Goal: Navigation & Orientation: Understand site structure

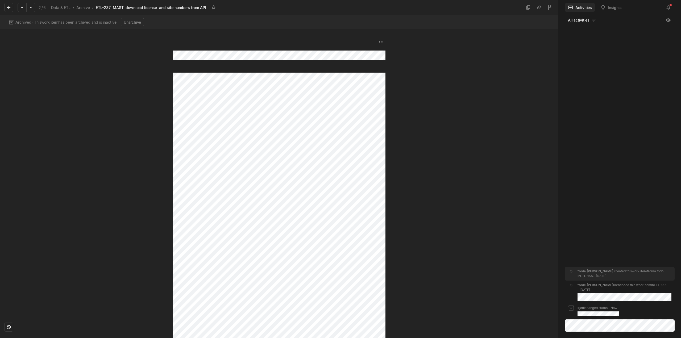
click at [94, 99] on div at bounding box center [86, 183] width 173 height 309
drag, startPoint x: 11, startPoint y: 6, endPoint x: 25, endPoint y: 33, distance: 29.9
click at [11, 6] on icon at bounding box center [8, 7] width 5 height 5
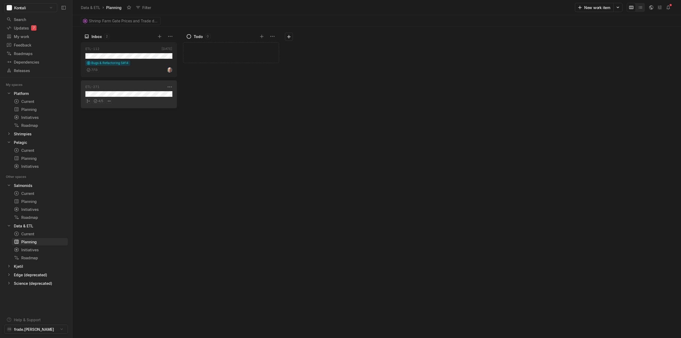
click at [149, 98] on div "4 / 5" at bounding box center [128, 100] width 87 height 7
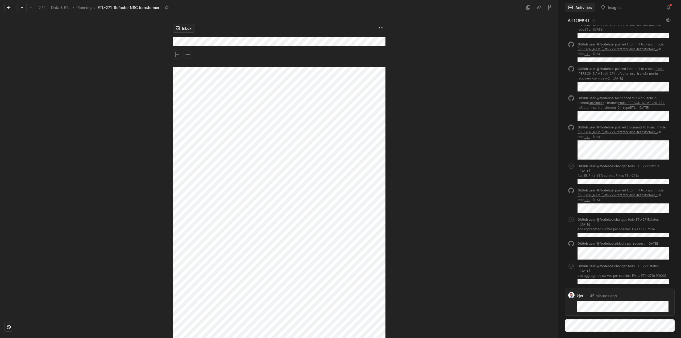
click at [186, 30] on html "Kontali Search / Updates 7 g then u My work = Feedback g then f Roadmaps g then…" at bounding box center [340, 169] width 681 height 338
click at [58, 167] on html "Kontali Search / Updates 7 g then u My work = Feedback g then f Roadmaps g then…" at bounding box center [340, 169] width 681 height 338
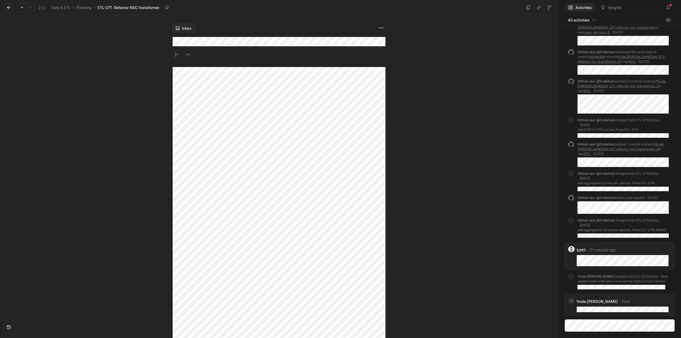
click at [182, 30] on html "Kontali Search / Updates 7 g then u My work = Feedback g then f Roadmaps g then…" at bounding box center [340, 169] width 681 height 338
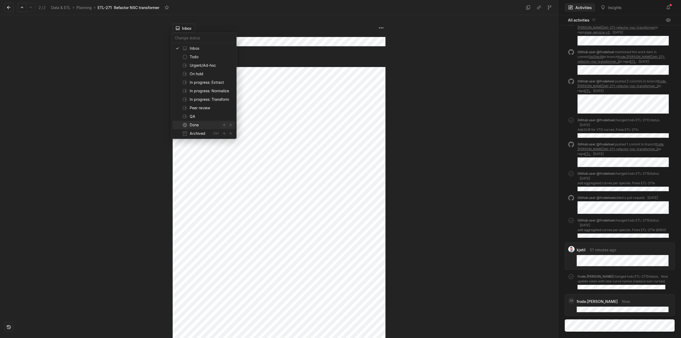
click at [198, 123] on span "Done" at bounding box center [205, 125] width 30 height 9
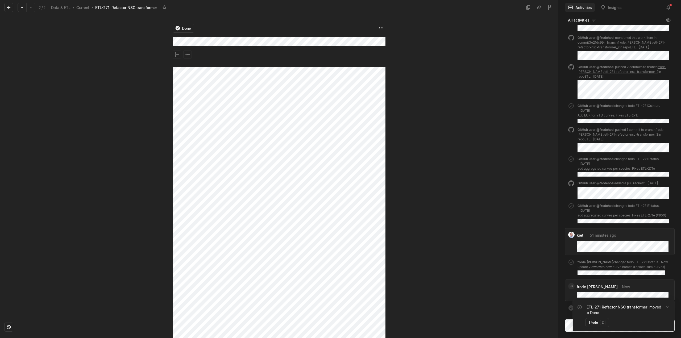
click at [135, 98] on div at bounding box center [86, 176] width 173 height 323
click at [12, 7] on button at bounding box center [8, 7] width 9 height 9
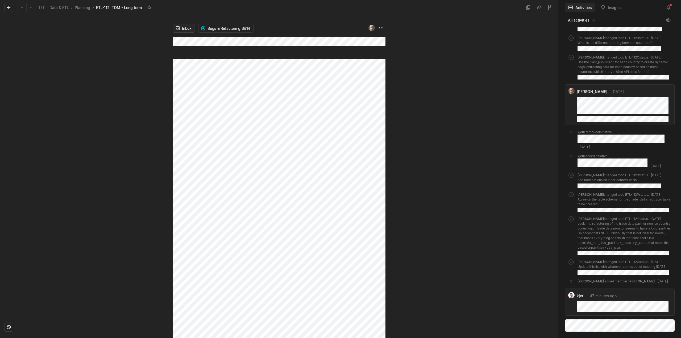
click at [180, 30] on html "Kontali Search / Updates 7 g then u My work = Feedback g then f Roadmaps g then…" at bounding box center [340, 169] width 681 height 338
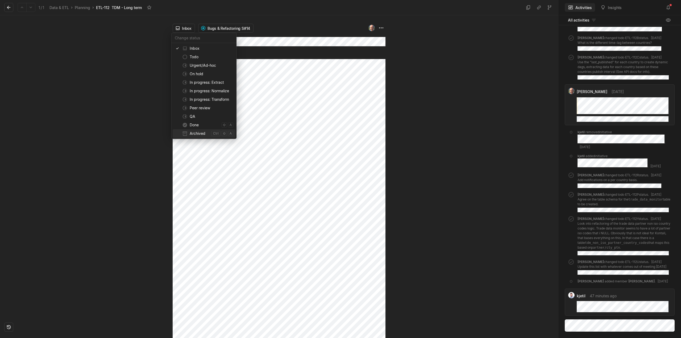
click at [204, 132] on span "Archived" at bounding box center [199, 133] width 19 height 9
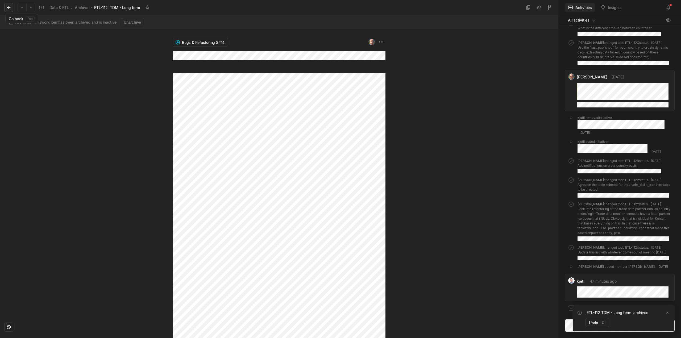
click at [6, 7] on button at bounding box center [8, 7] width 9 height 9
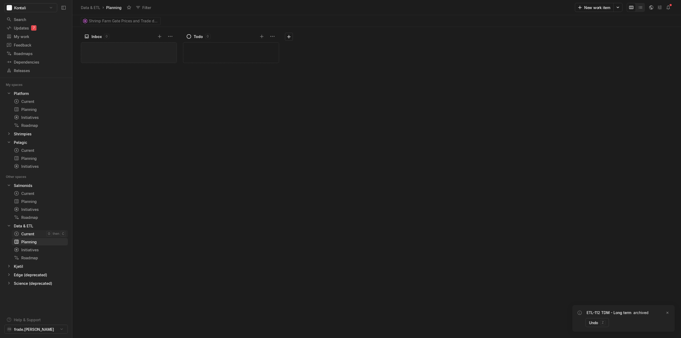
click at [30, 236] on div "Current" at bounding box center [30, 234] width 32 height 6
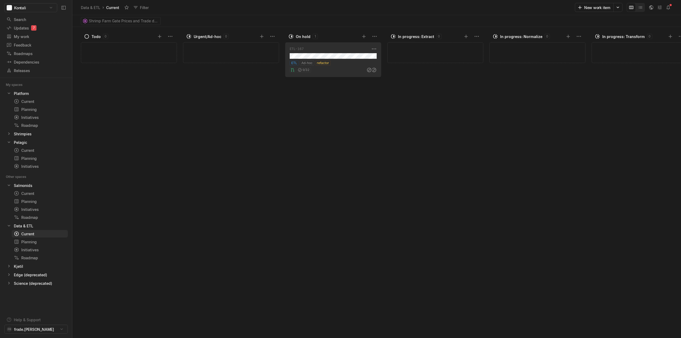
click at [349, 66] on div "9 / 32" at bounding box center [332, 69] width 87 height 7
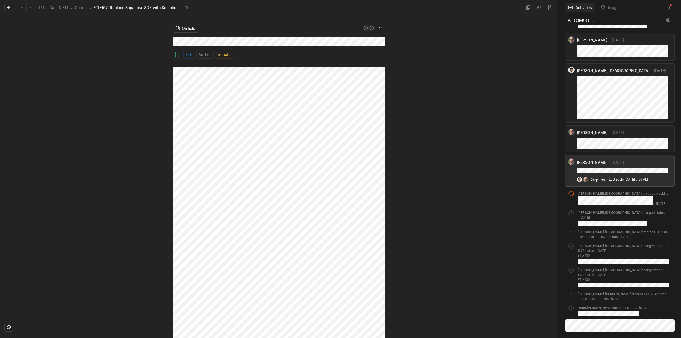
click at [62, 142] on div at bounding box center [86, 176] width 173 height 323
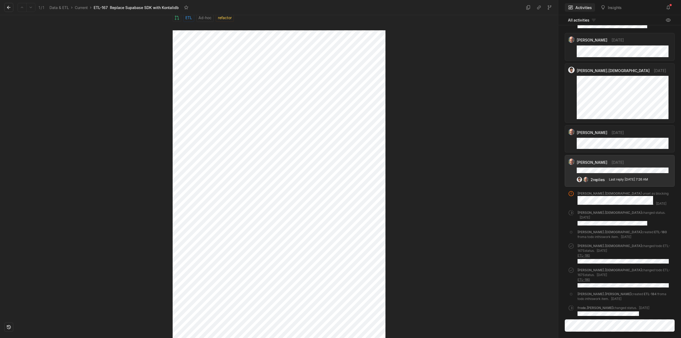
scroll to position [82, 0]
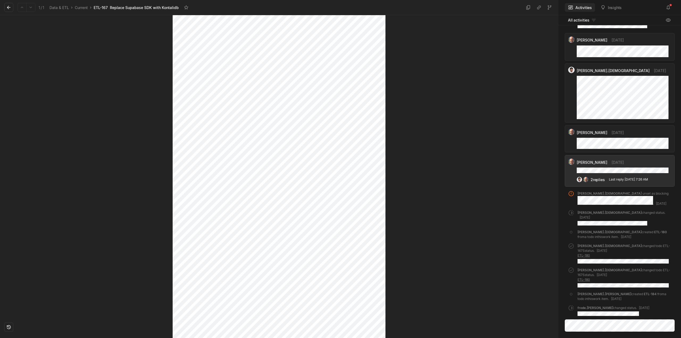
click at [78, 227] on div at bounding box center [86, 95] width 173 height 323
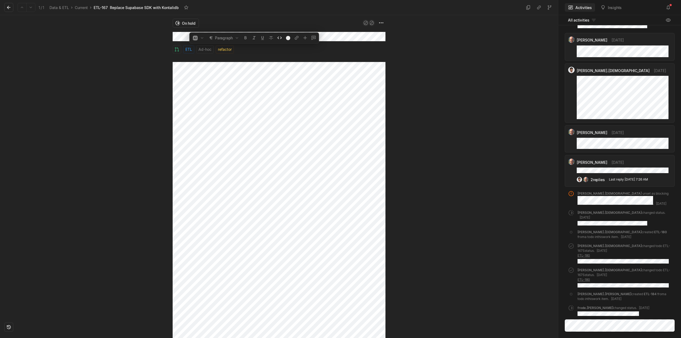
scroll to position [0, 0]
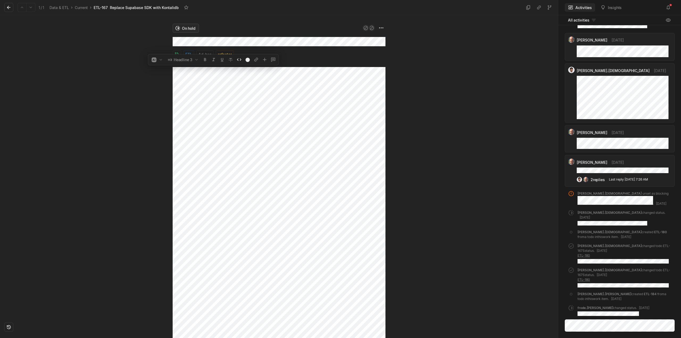
click at [180, 28] on html "Kontali Search / Updates 7 g then u My work = Feedback g then f Roadmaps g then…" at bounding box center [340, 169] width 681 height 338
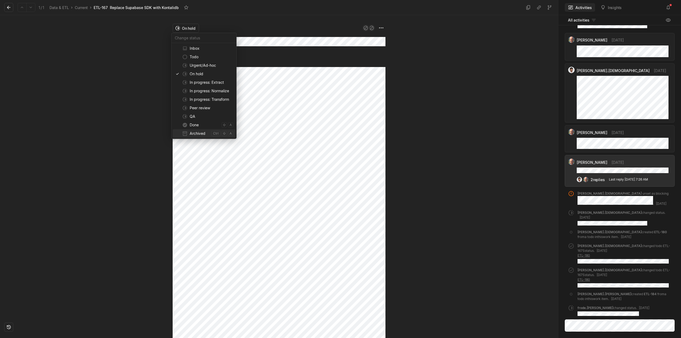
click at [197, 134] on span "Archived" at bounding box center [199, 133] width 19 height 9
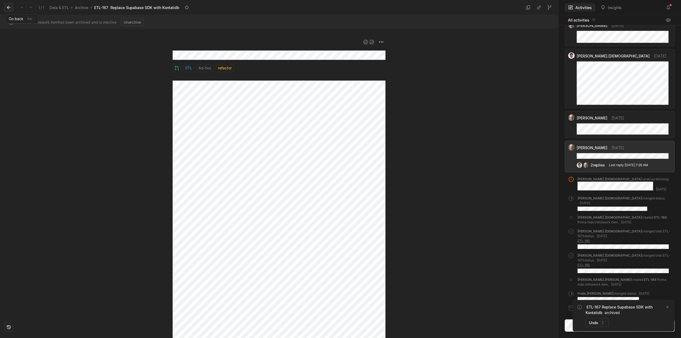
click at [8, 5] on button at bounding box center [8, 7] width 9 height 9
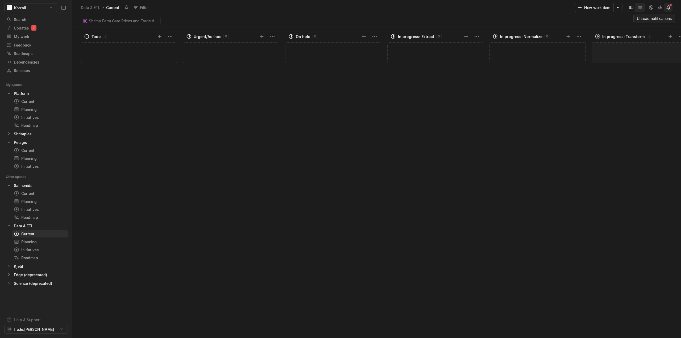
click at [669, 7] on icon at bounding box center [667, 7] width 5 height 5
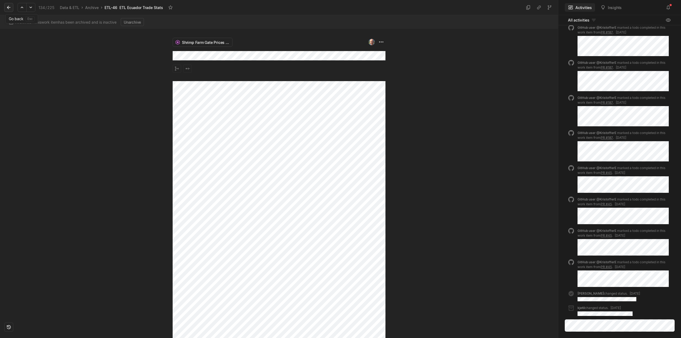
click at [6, 6] on icon at bounding box center [8, 7] width 5 height 5
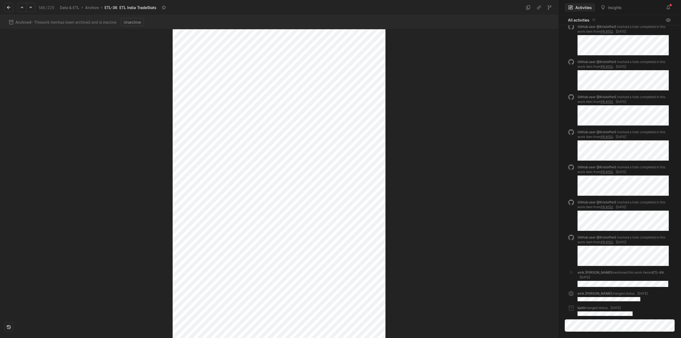
scroll to position [239, 0]
click at [8, 7] on icon at bounding box center [8, 7] width 5 height 5
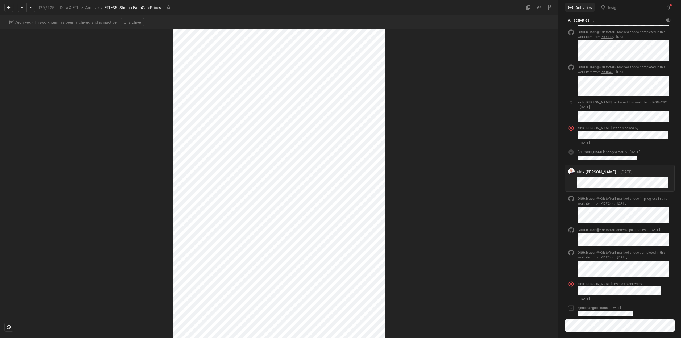
scroll to position [1143, 0]
click at [7, 5] on icon at bounding box center [8, 7] width 5 height 5
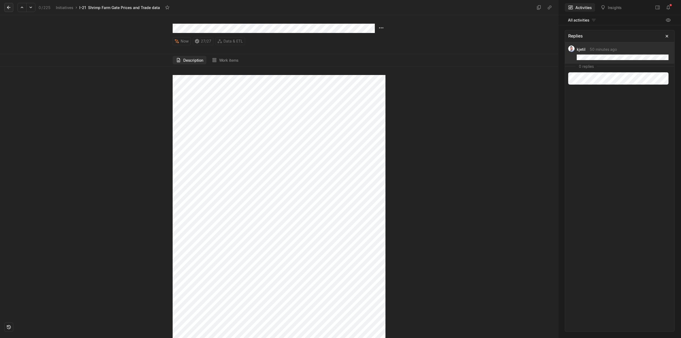
click at [9, 6] on icon at bounding box center [8, 7] width 5 height 5
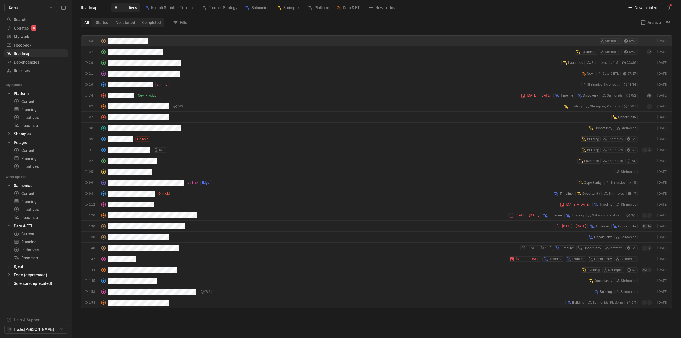
scroll to position [305, 606]
click at [666, 7] on icon at bounding box center [667, 7] width 5 height 5
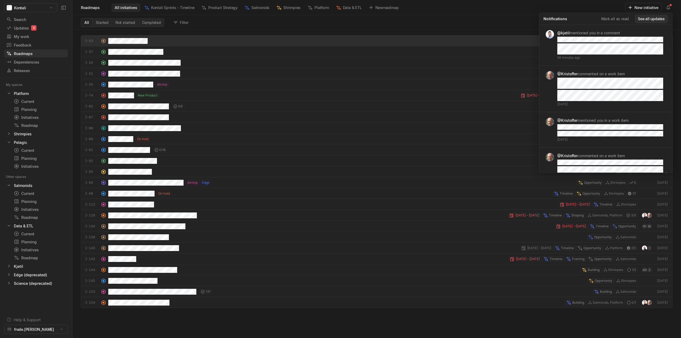
click at [648, 18] on button "See all updates" at bounding box center [650, 19] width 33 height 9
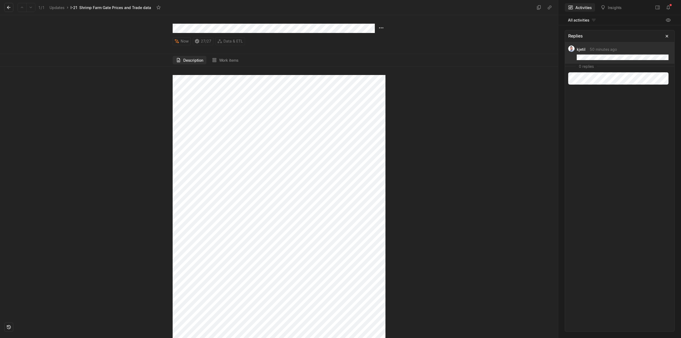
scroll to position [27, 0]
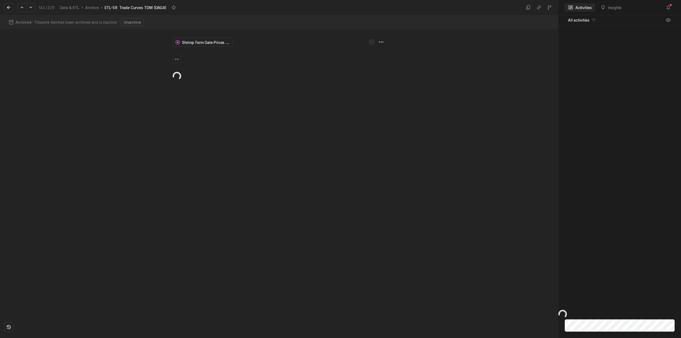
click at [229, 211] on div "Shrimp Farm Gate Prices and Trade data" at bounding box center [279, 183] width 213 height 309
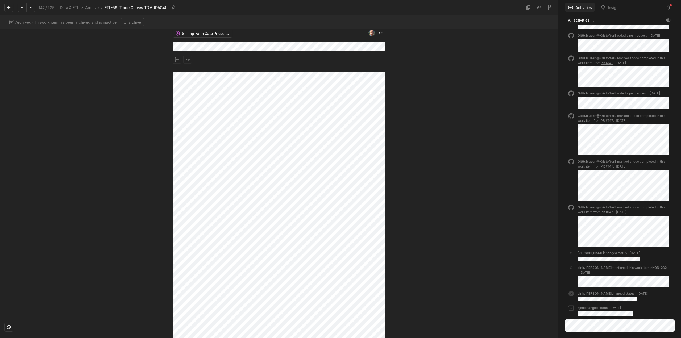
scroll to position [14, 0]
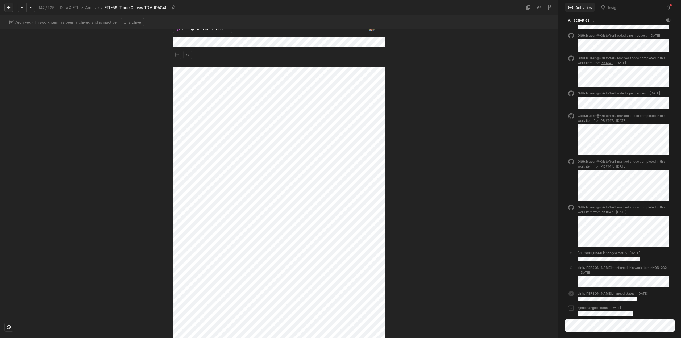
click at [8, 6] on icon at bounding box center [8, 7] width 5 height 5
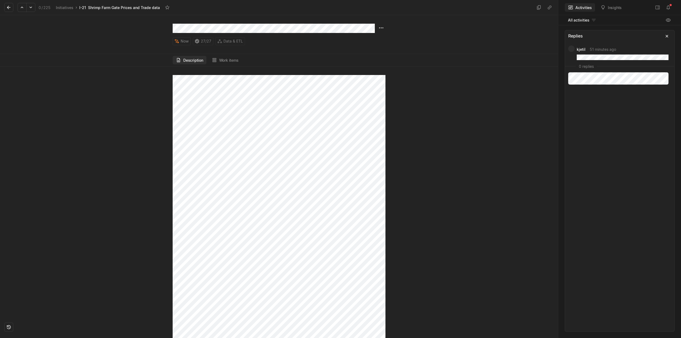
scroll to position [27, 0]
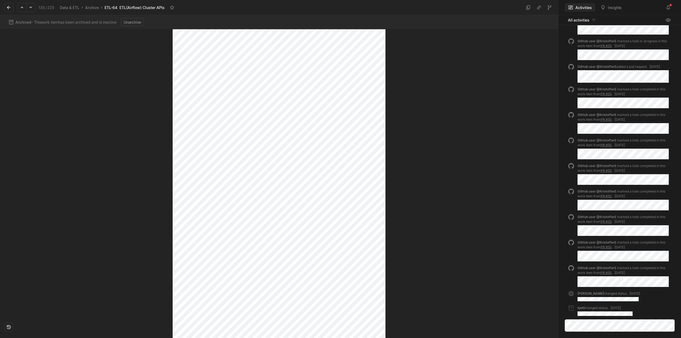
scroll to position [118, 0]
click at [12, 6] on button at bounding box center [8, 7] width 9 height 9
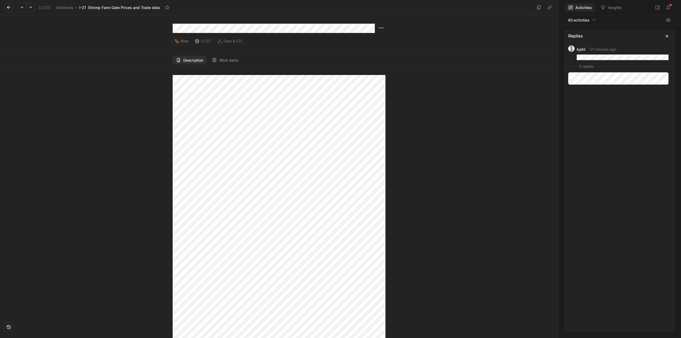
scroll to position [1, 0]
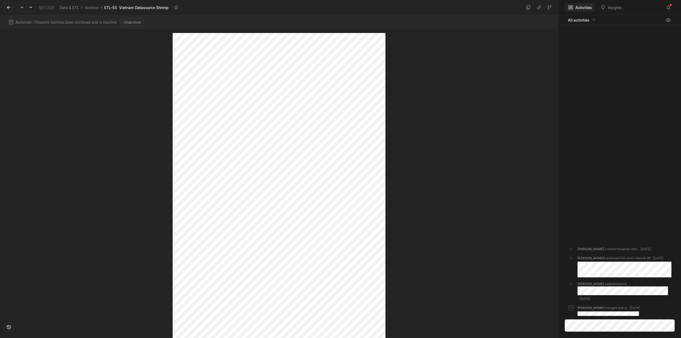
scroll to position [41, 0]
click at [10, 7] on icon at bounding box center [8, 7] width 5 height 5
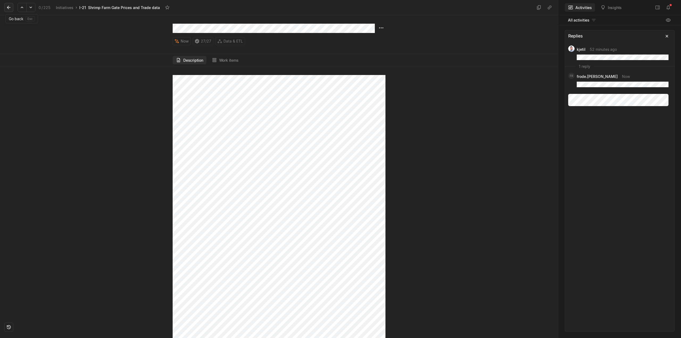
click at [7, 8] on icon at bounding box center [8, 7] width 3 height 3
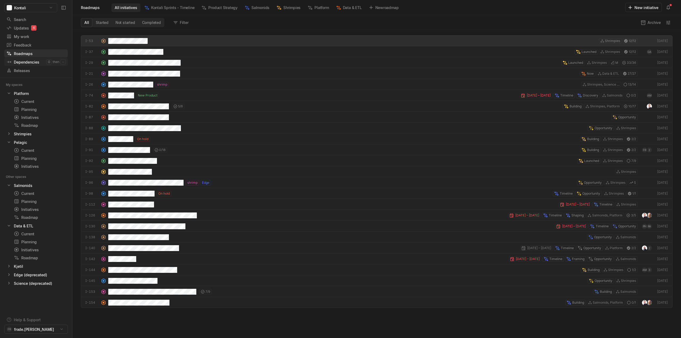
scroll to position [305, 606]
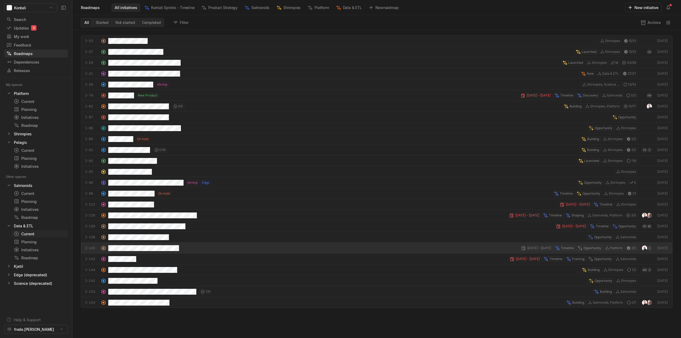
click at [33, 232] on div "Current" at bounding box center [30, 234] width 32 height 6
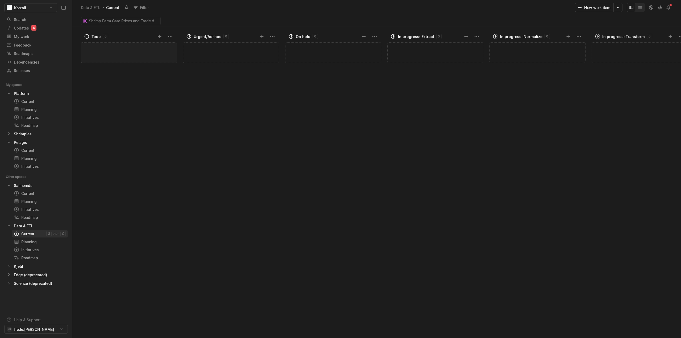
scroll to position [0, 263]
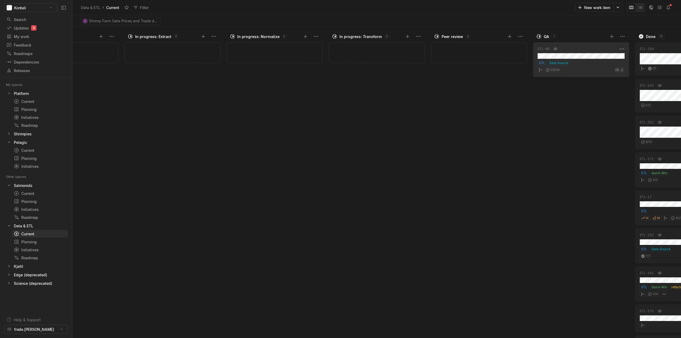
click at [590, 60] on div "ETL-86 May '24 ETL Data Source 32 / 34 FR 2" at bounding box center [581, 59] width 96 height 35
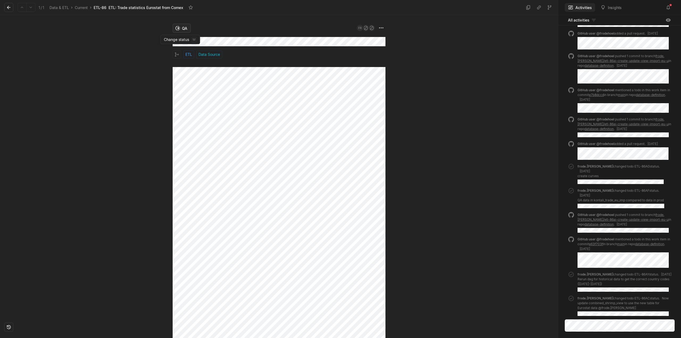
click at [182, 28] on html "Kontali Search / Updates 6 g then u My work = Feedback g then f Roadmaps g then…" at bounding box center [340, 169] width 681 height 338
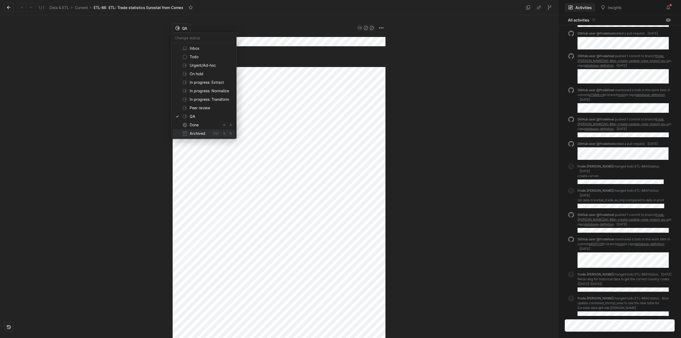
click at [196, 134] on span "Archived" at bounding box center [199, 133] width 19 height 9
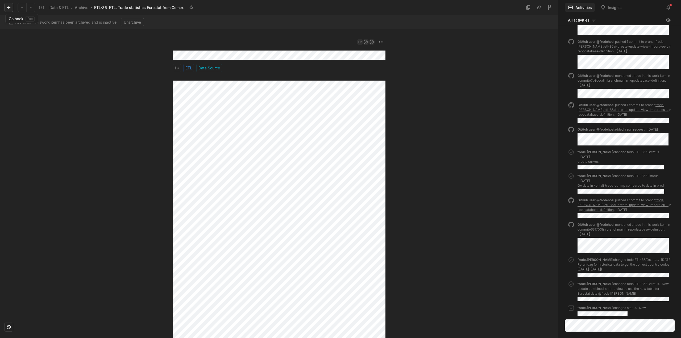
click at [12, 9] on button at bounding box center [8, 7] width 9 height 9
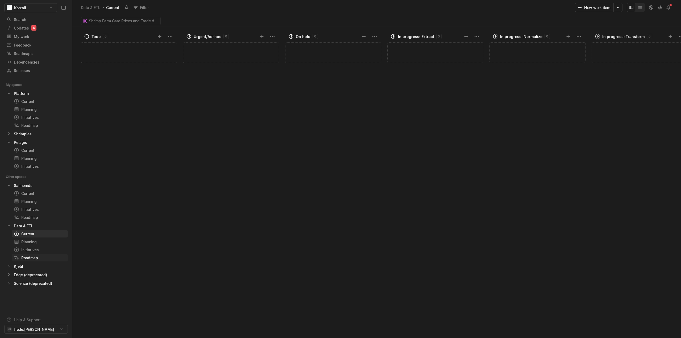
click at [30, 256] on div "Roadmap" at bounding box center [40, 258] width 52 height 6
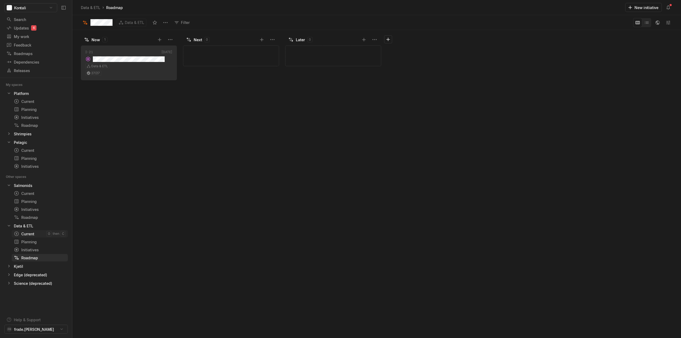
click at [31, 236] on div "Current" at bounding box center [30, 234] width 32 height 6
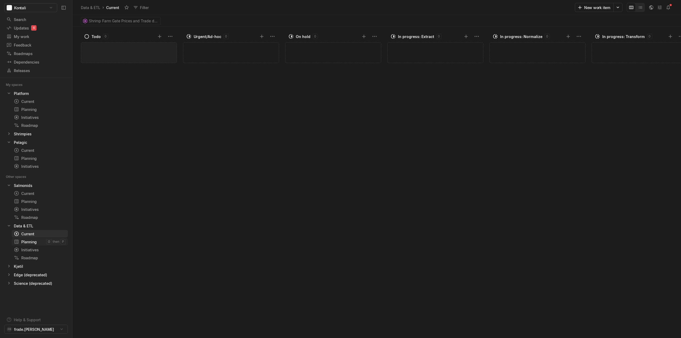
click at [32, 243] on div "Planning" at bounding box center [30, 242] width 32 height 6
click at [32, 247] on div "Initiatives" at bounding box center [30, 250] width 32 height 6
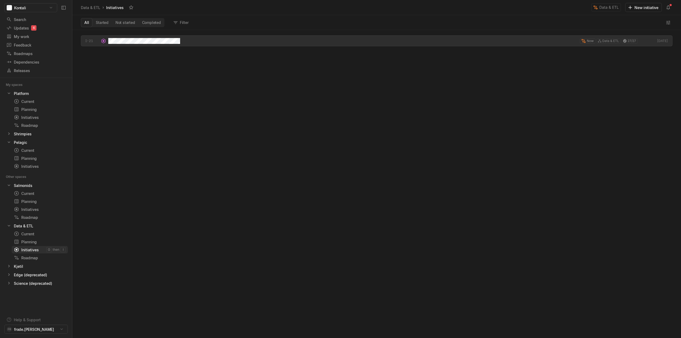
scroll to position [305, 606]
